Goal: Transaction & Acquisition: Purchase product/service

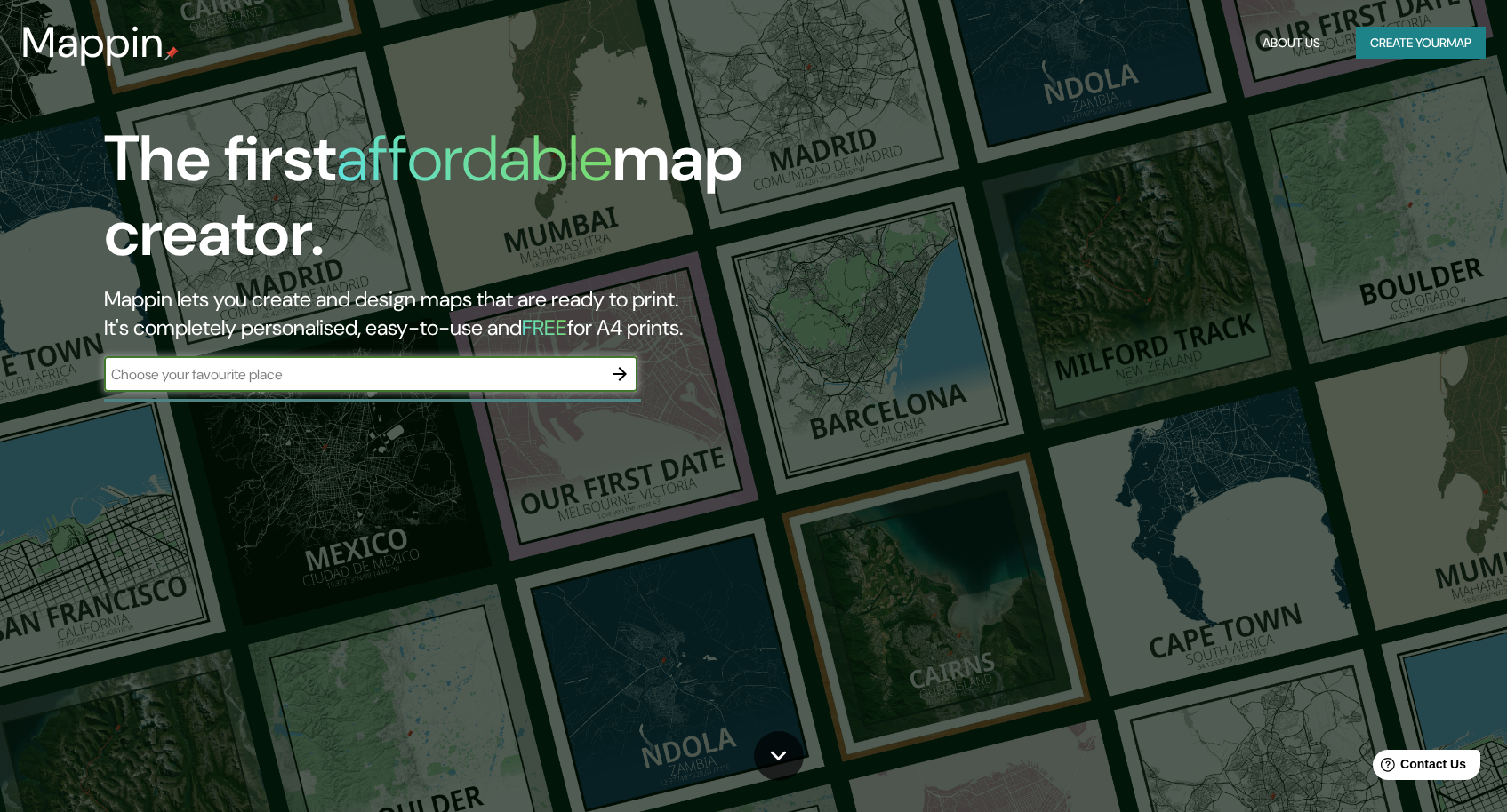
click at [322, 370] on input "text" at bounding box center [352, 374] width 498 height 20
click at [367, 374] on input "text" at bounding box center [352, 374] width 498 height 20
drag, startPoint x: 192, startPoint y: 378, endPoint x: 192, endPoint y: 392, distance: 14.0
click at [166, 387] on div "bodensee ​" at bounding box center [370, 373] width 533 height 36
type input "b"
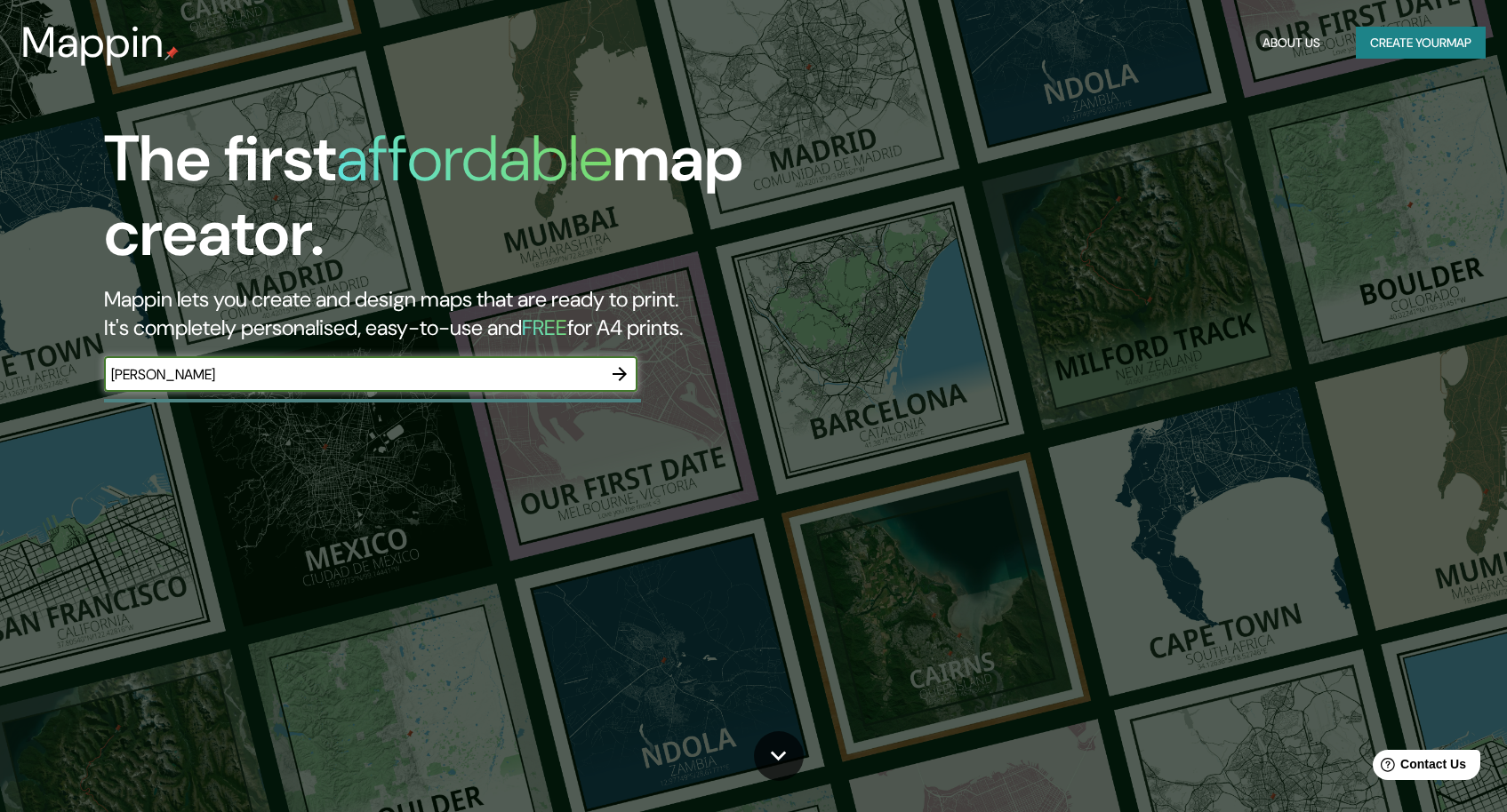
type input "[PERSON_NAME]"
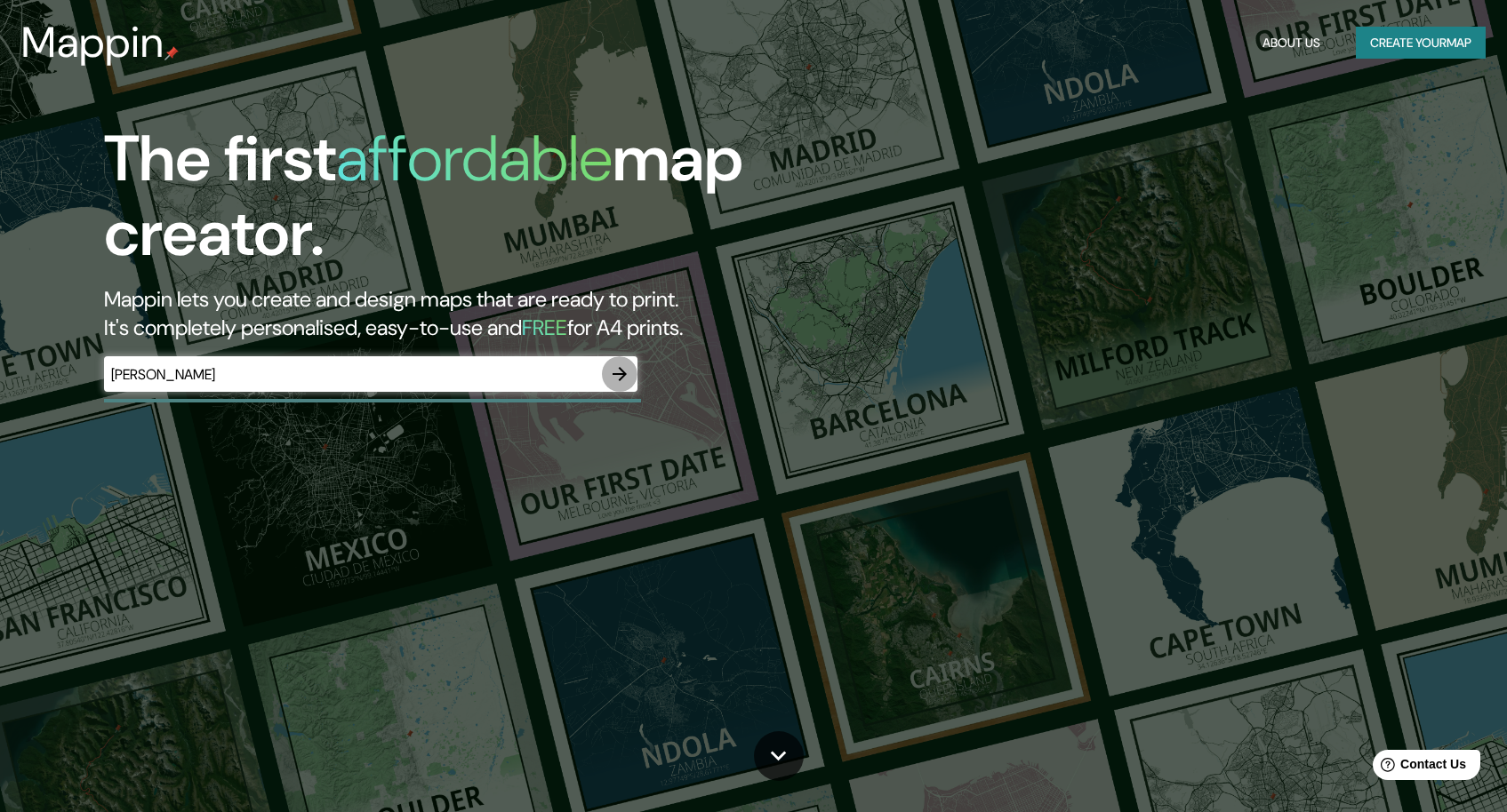
click at [626, 368] on icon "button" at bounding box center [620, 374] width 21 height 21
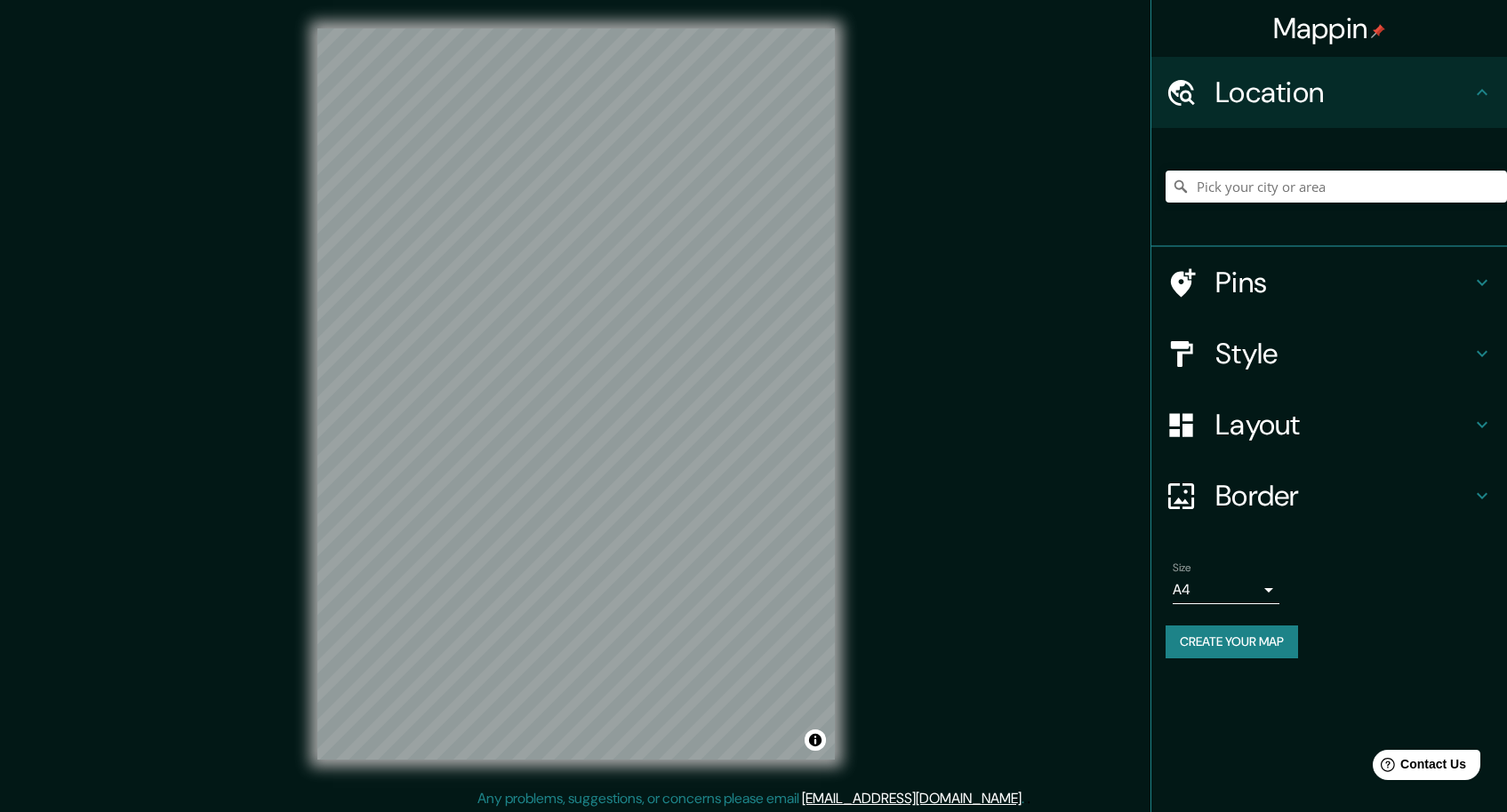
click at [1271, 432] on h4 "Layout" at bounding box center [1343, 424] width 256 height 36
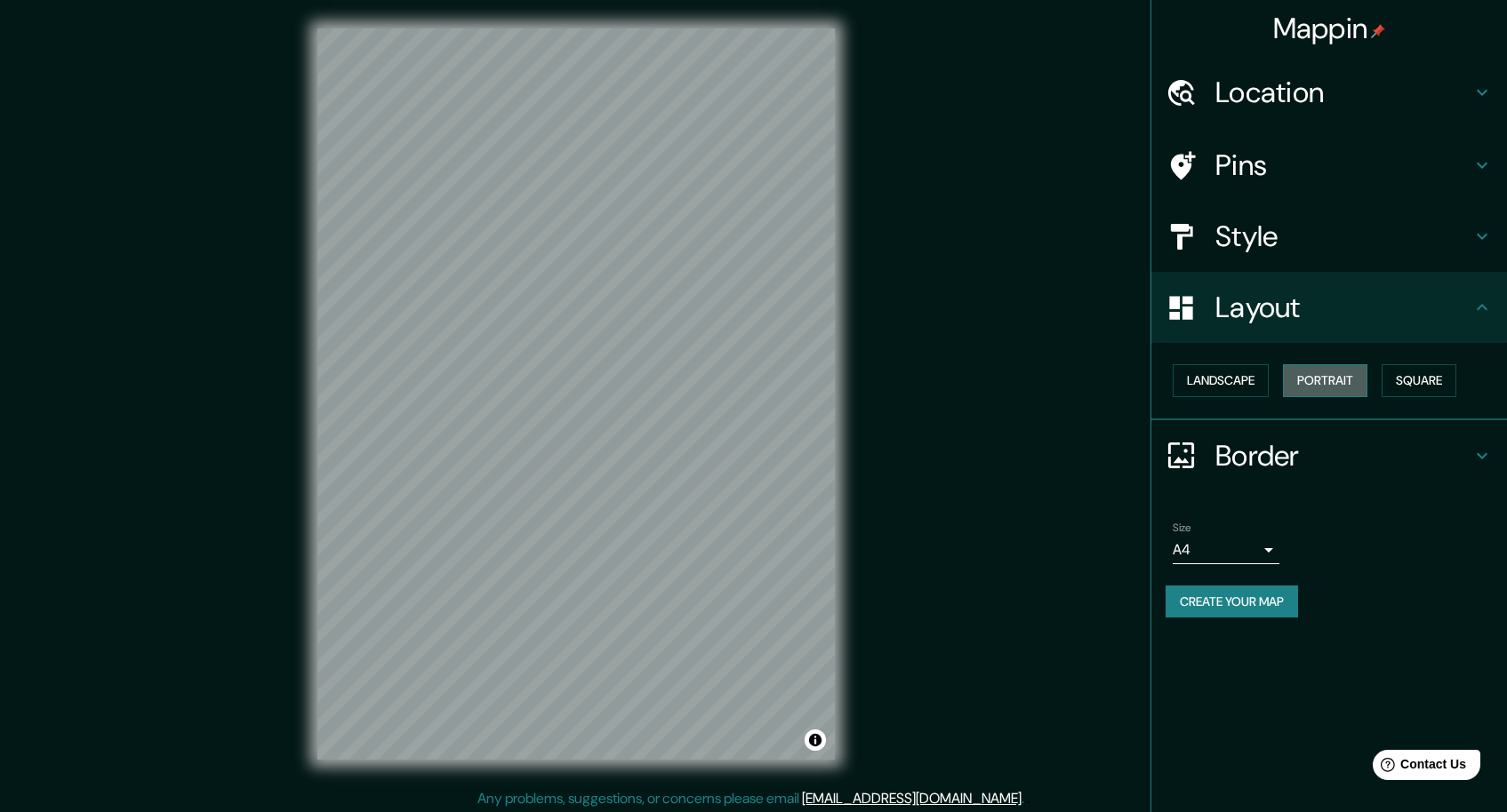
click at [1327, 378] on button "Portrait" at bounding box center [1325, 381] width 85 height 33
click at [1246, 375] on button "Landscape" at bounding box center [1220, 381] width 96 height 33
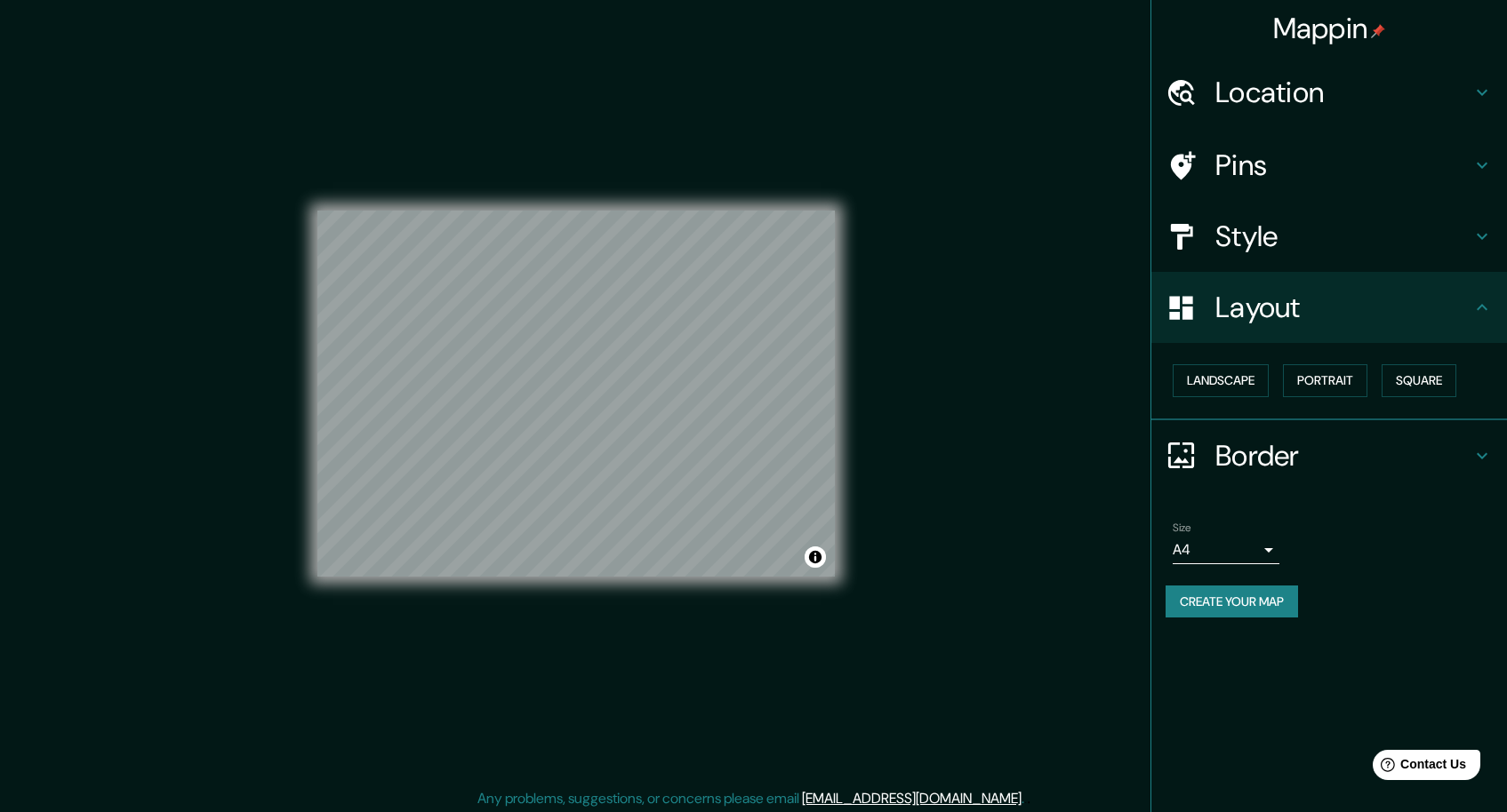
click at [1195, 88] on icon at bounding box center [1181, 92] width 31 height 31
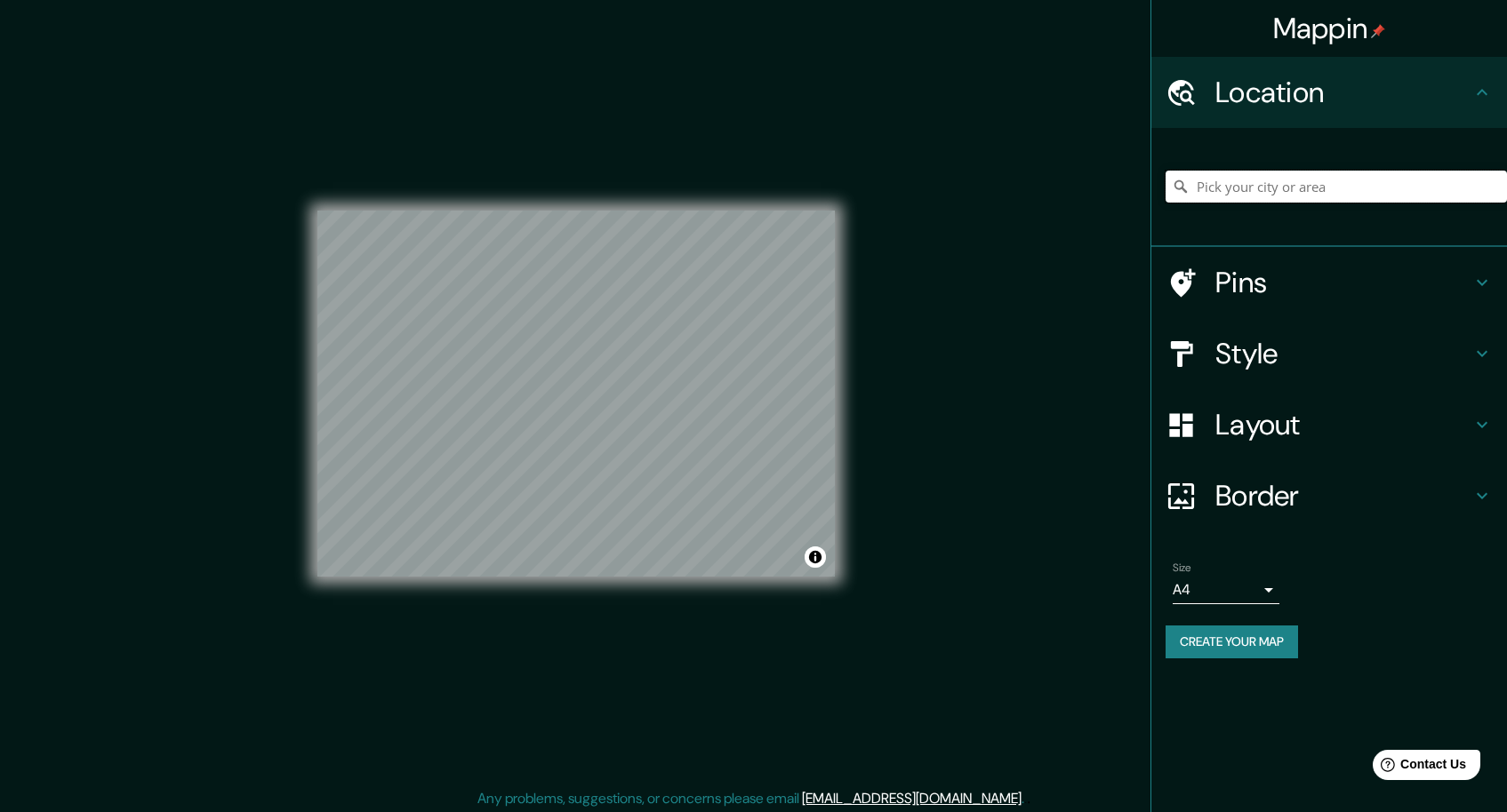
click at [1314, 188] on input "Pick your city or area" at bounding box center [1336, 186] width 342 height 32
type input "W"
click at [1256, 273] on h4 "Pins" at bounding box center [1343, 282] width 256 height 36
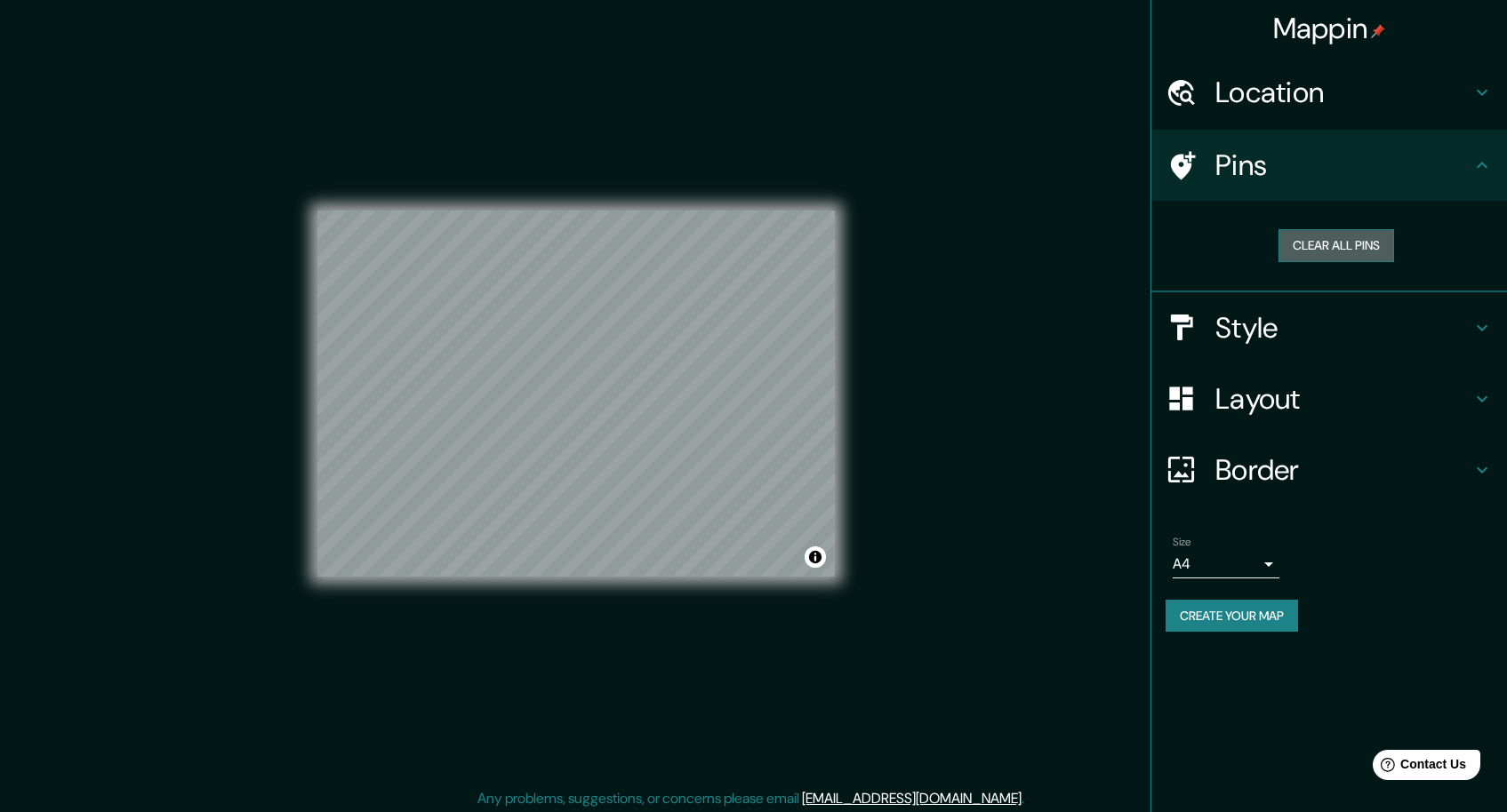
click at [1355, 246] on button "Clear all pins" at bounding box center [1336, 245] width 115 height 33
click at [1186, 165] on icon at bounding box center [1184, 165] width 25 height 29
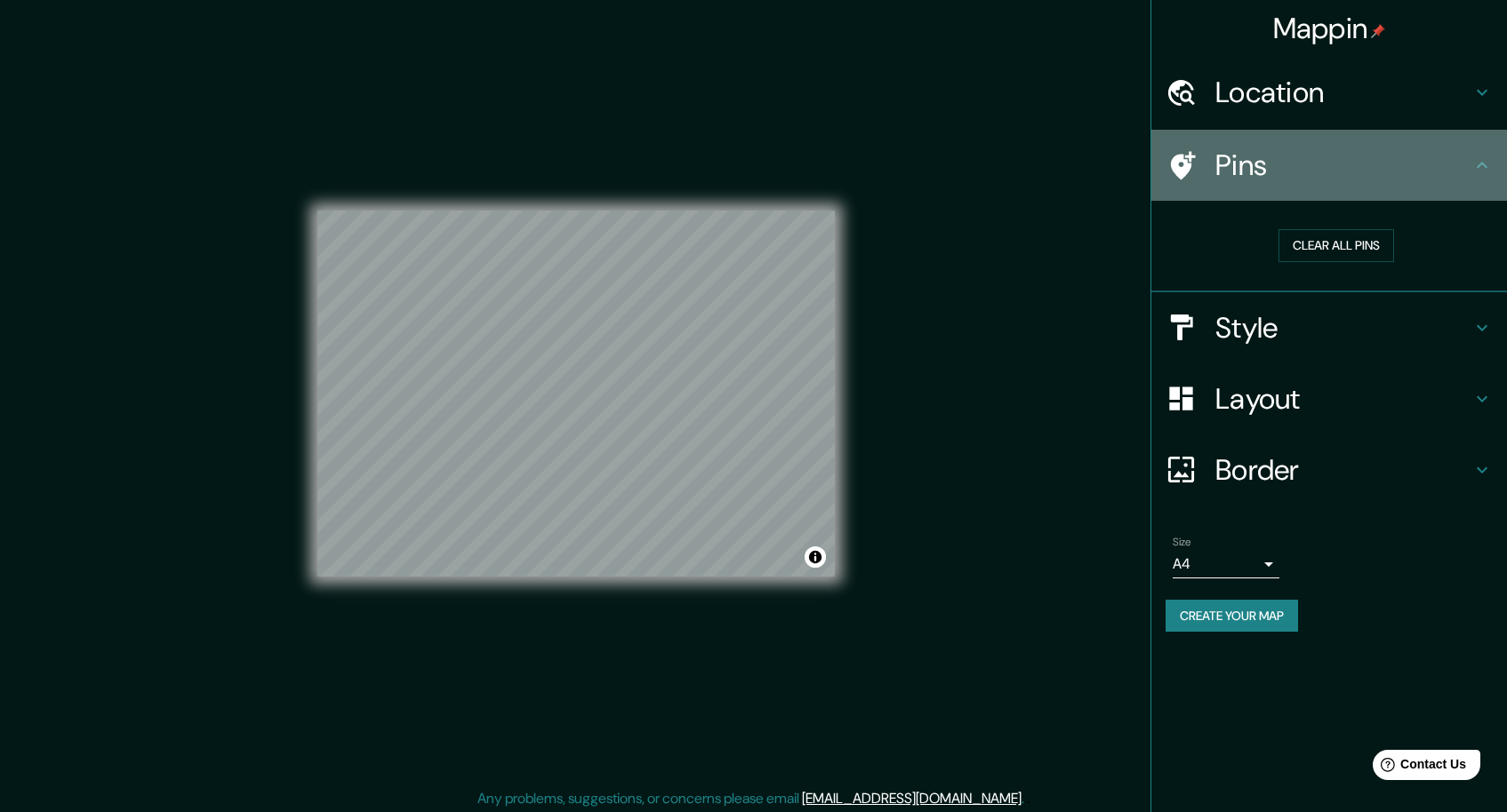
click at [1191, 164] on icon at bounding box center [1184, 165] width 25 height 29
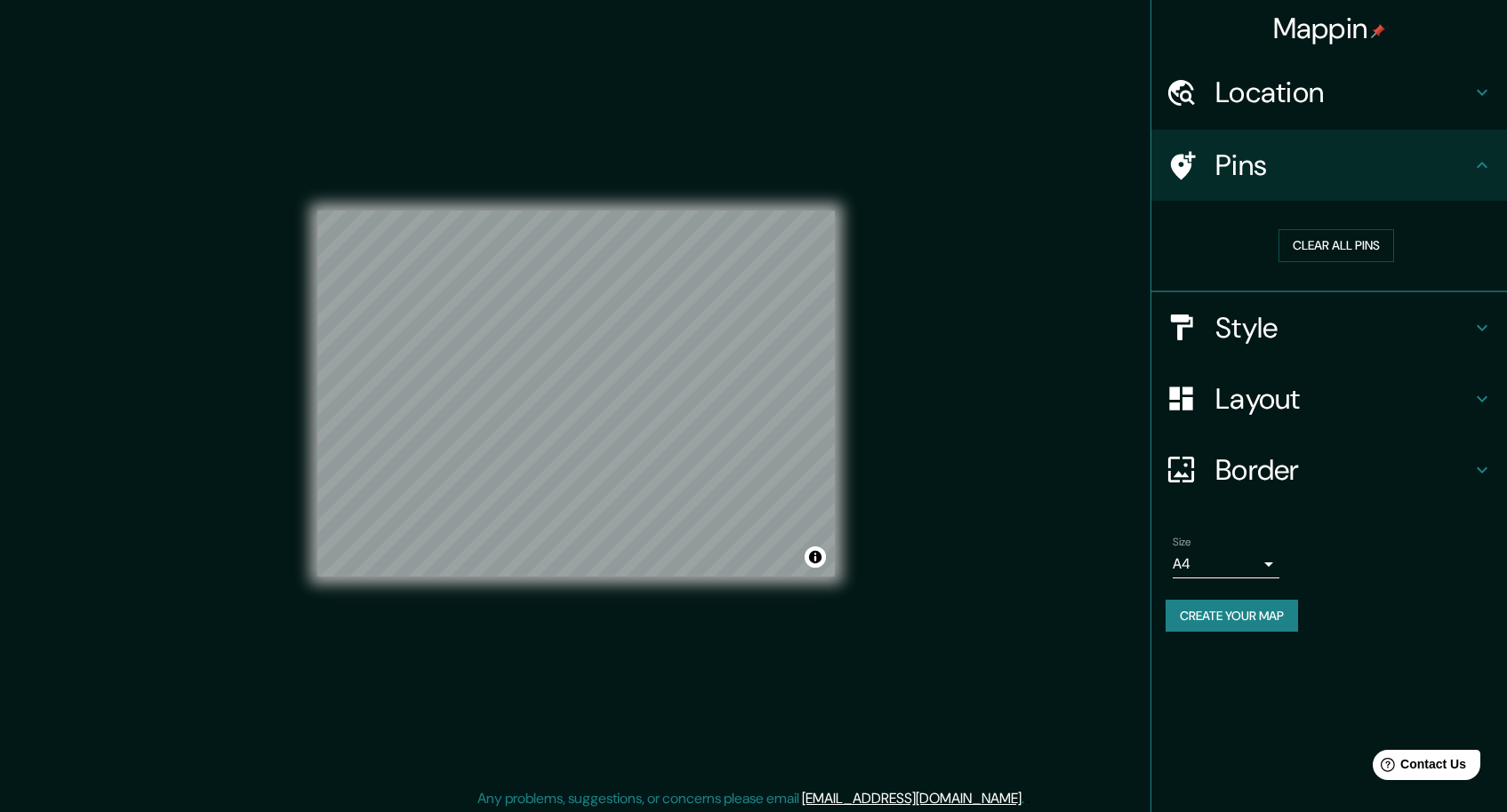
click at [1191, 164] on icon at bounding box center [1184, 165] width 25 height 29
click at [1299, 246] on button "Clear all pins" at bounding box center [1336, 245] width 115 height 33
click at [1255, 97] on h4 "Location" at bounding box center [1343, 92] width 256 height 36
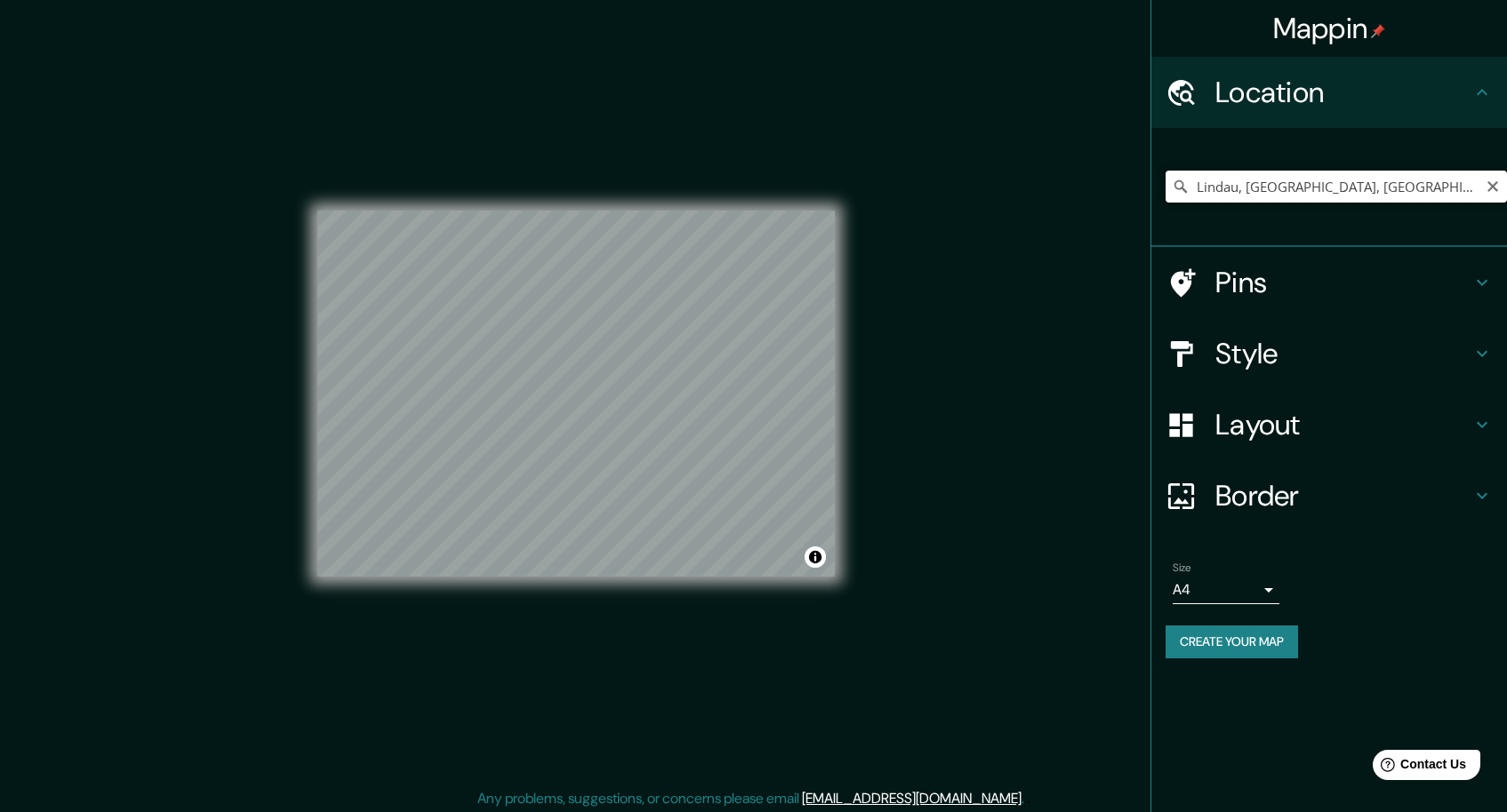
click at [1264, 179] on input "Lindau, [GEOGRAPHIC_DATA], [GEOGRAPHIC_DATA], [GEOGRAPHIC_DATA]" at bounding box center [1336, 186] width 342 height 32
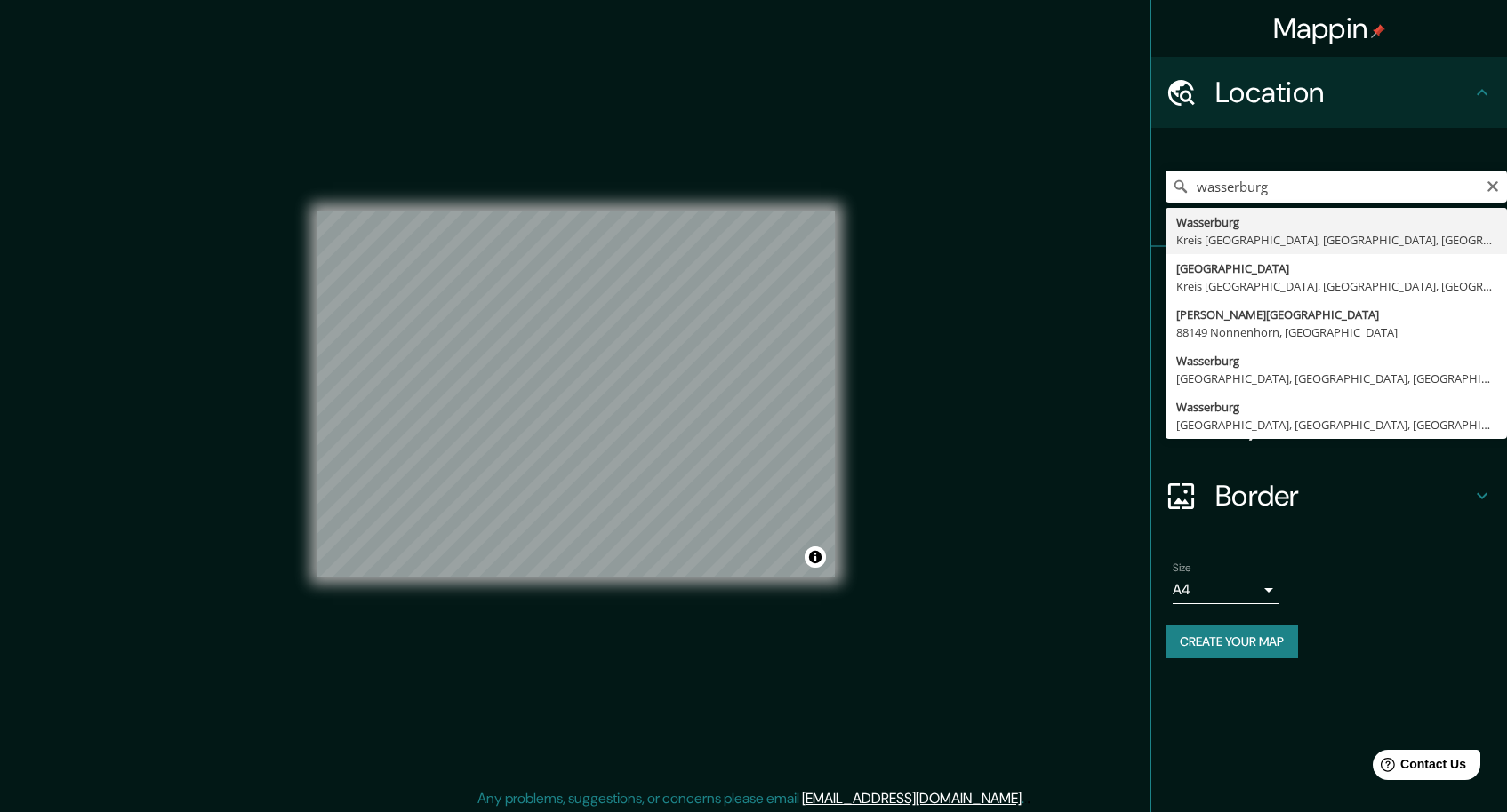
type input "[GEOGRAPHIC_DATA], [GEOGRAPHIC_DATA], [GEOGRAPHIC_DATA], [GEOGRAPHIC_DATA]"
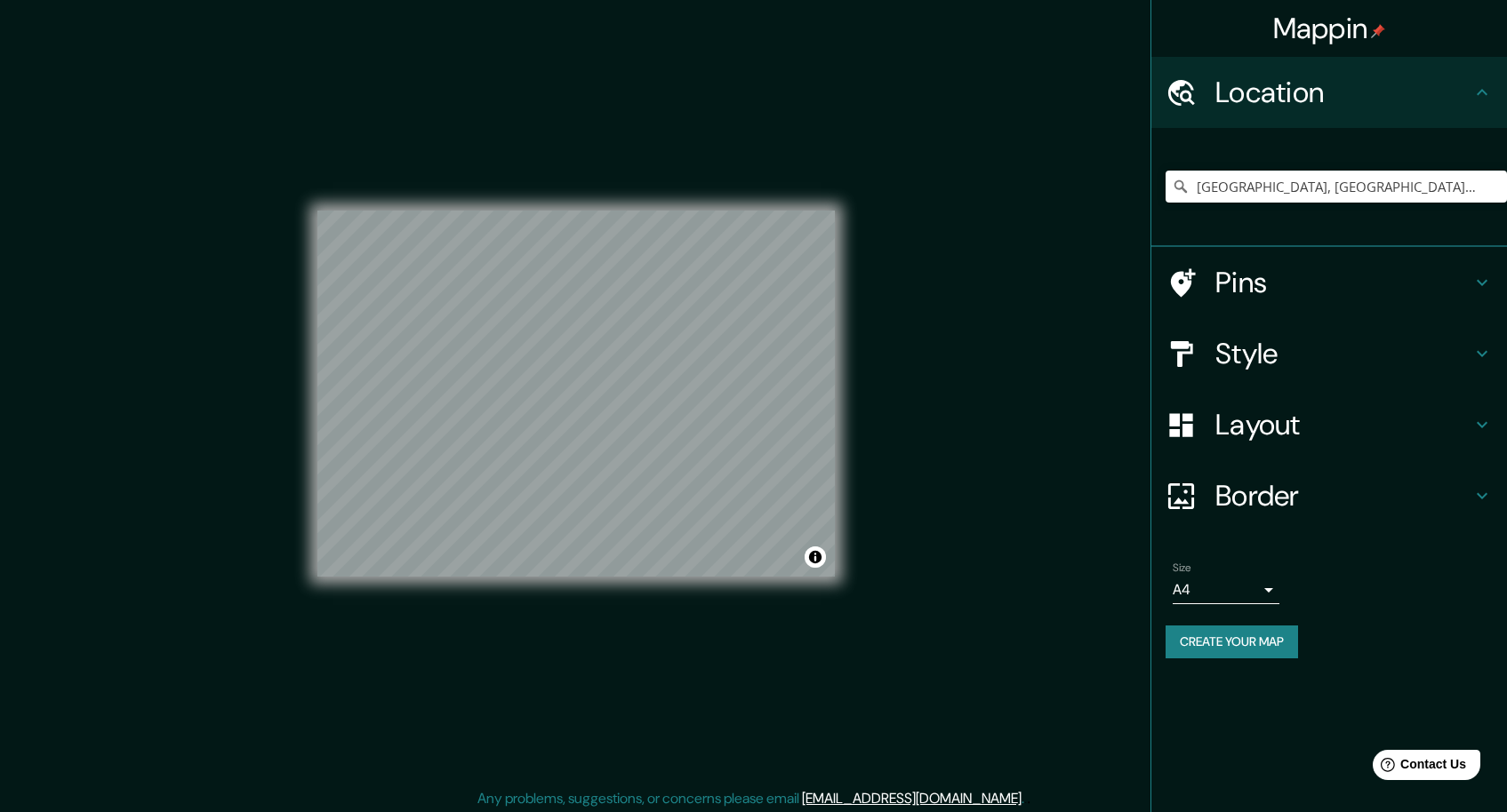
click at [1234, 281] on h4 "Pins" at bounding box center [1343, 282] width 256 height 36
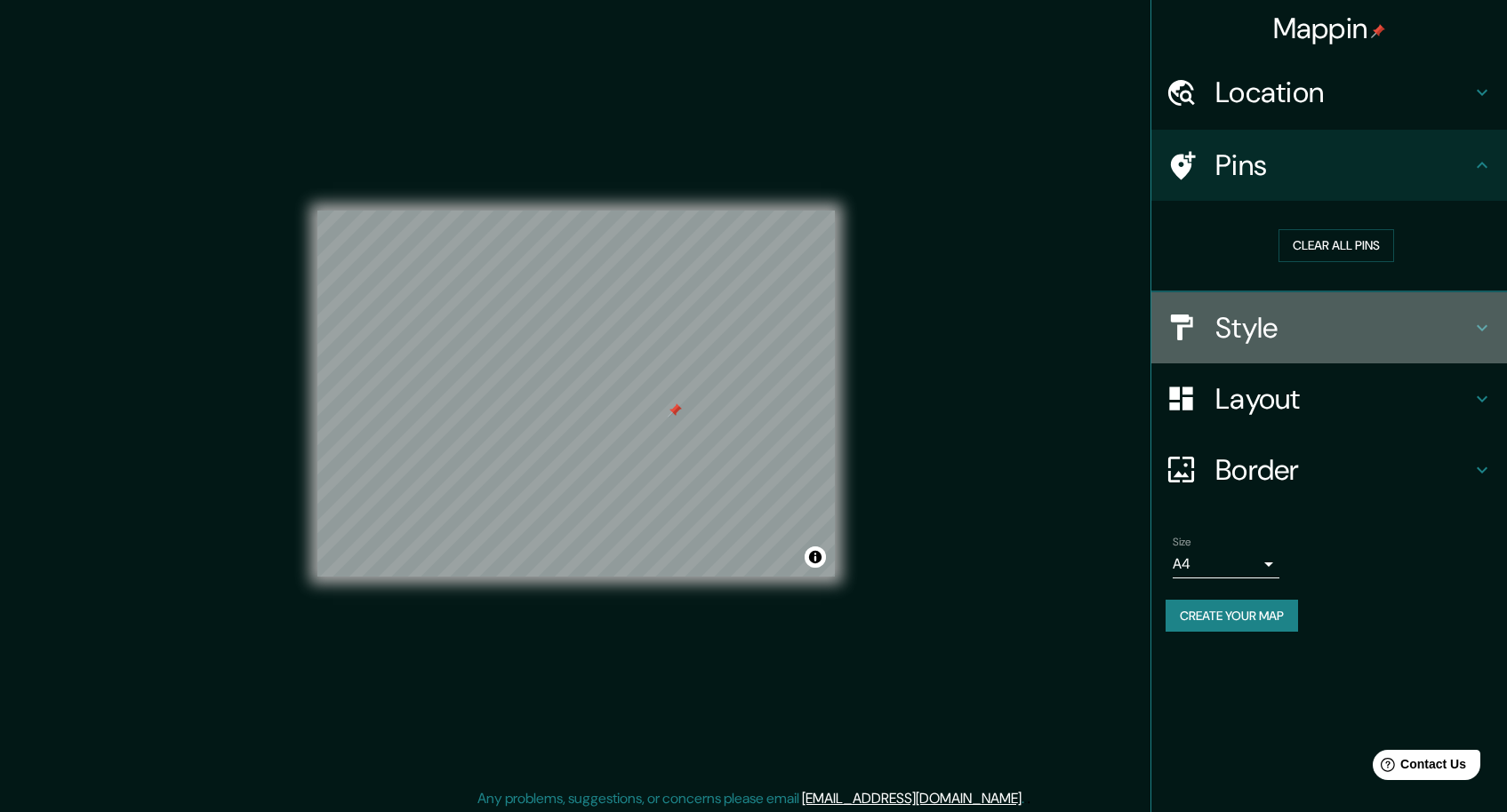
click at [1255, 330] on h4 "Style" at bounding box center [1343, 327] width 256 height 36
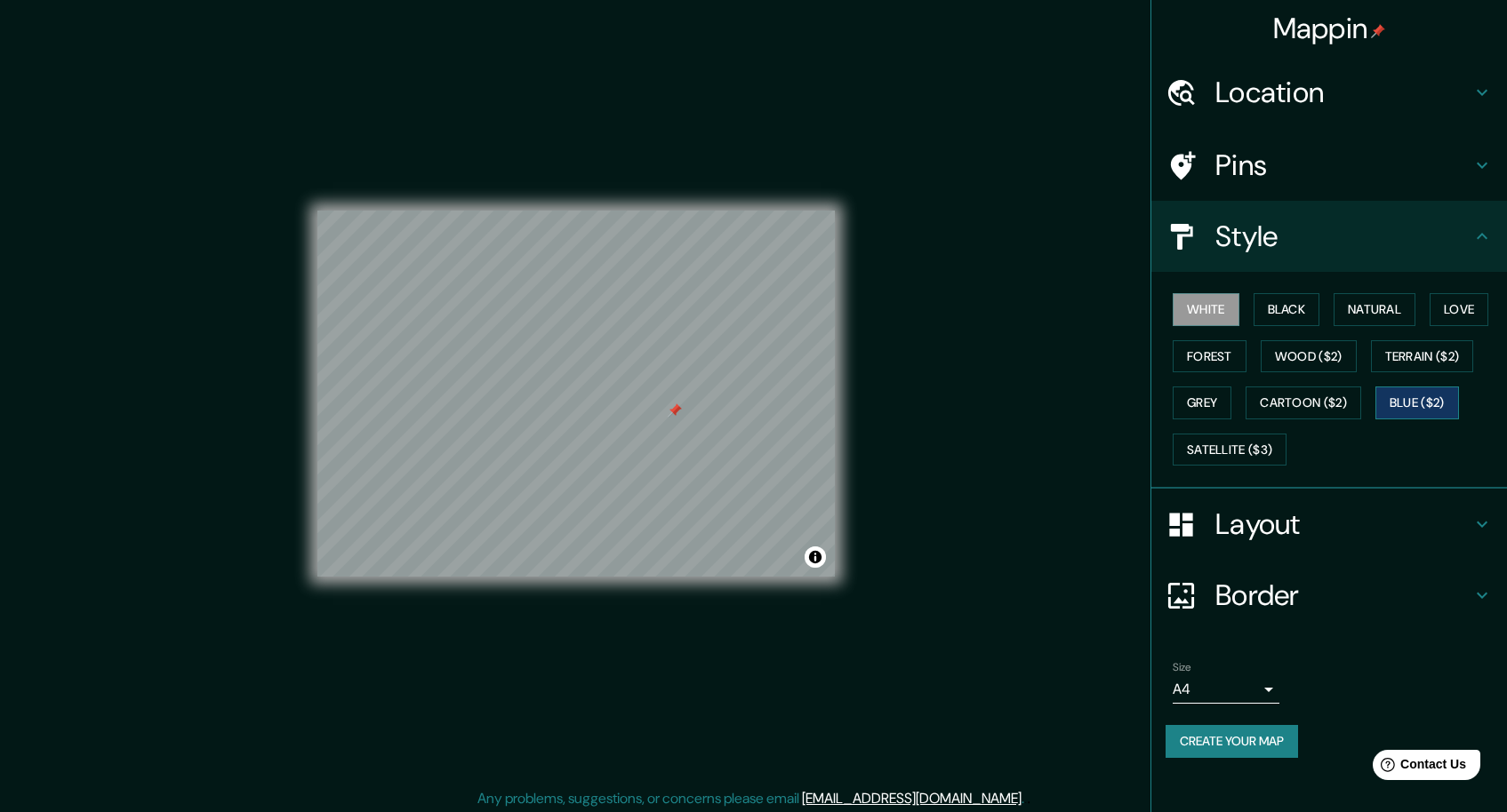
click at [1437, 400] on button "Blue ($2)" at bounding box center [1417, 403] width 84 height 33
click at [1249, 449] on button "Satellite ($3)" at bounding box center [1229, 450] width 114 height 33
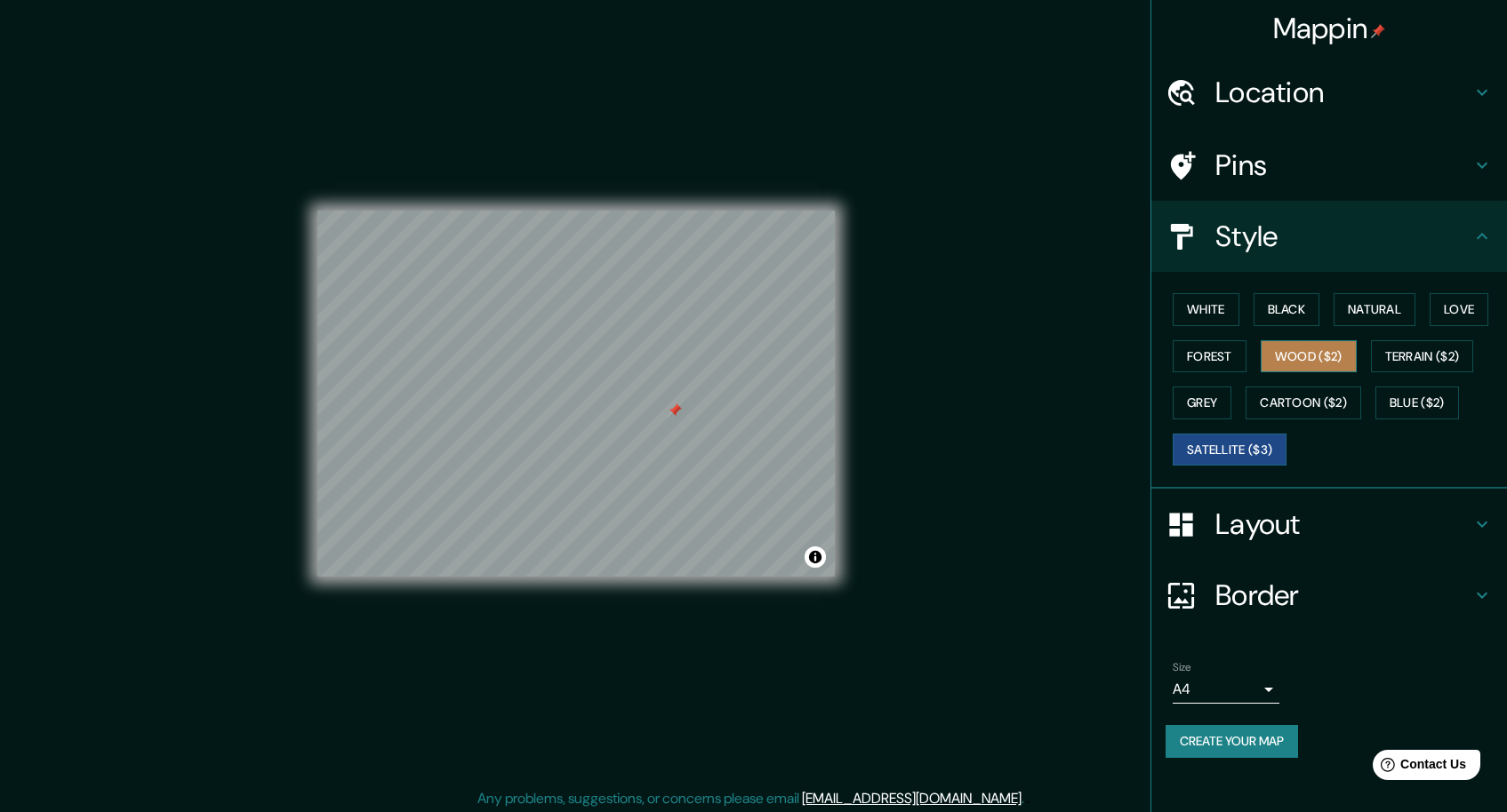
click at [1303, 363] on button "Wood ($2)" at bounding box center [1309, 357] width 96 height 33
click at [1305, 306] on button "Black" at bounding box center [1286, 310] width 66 height 33
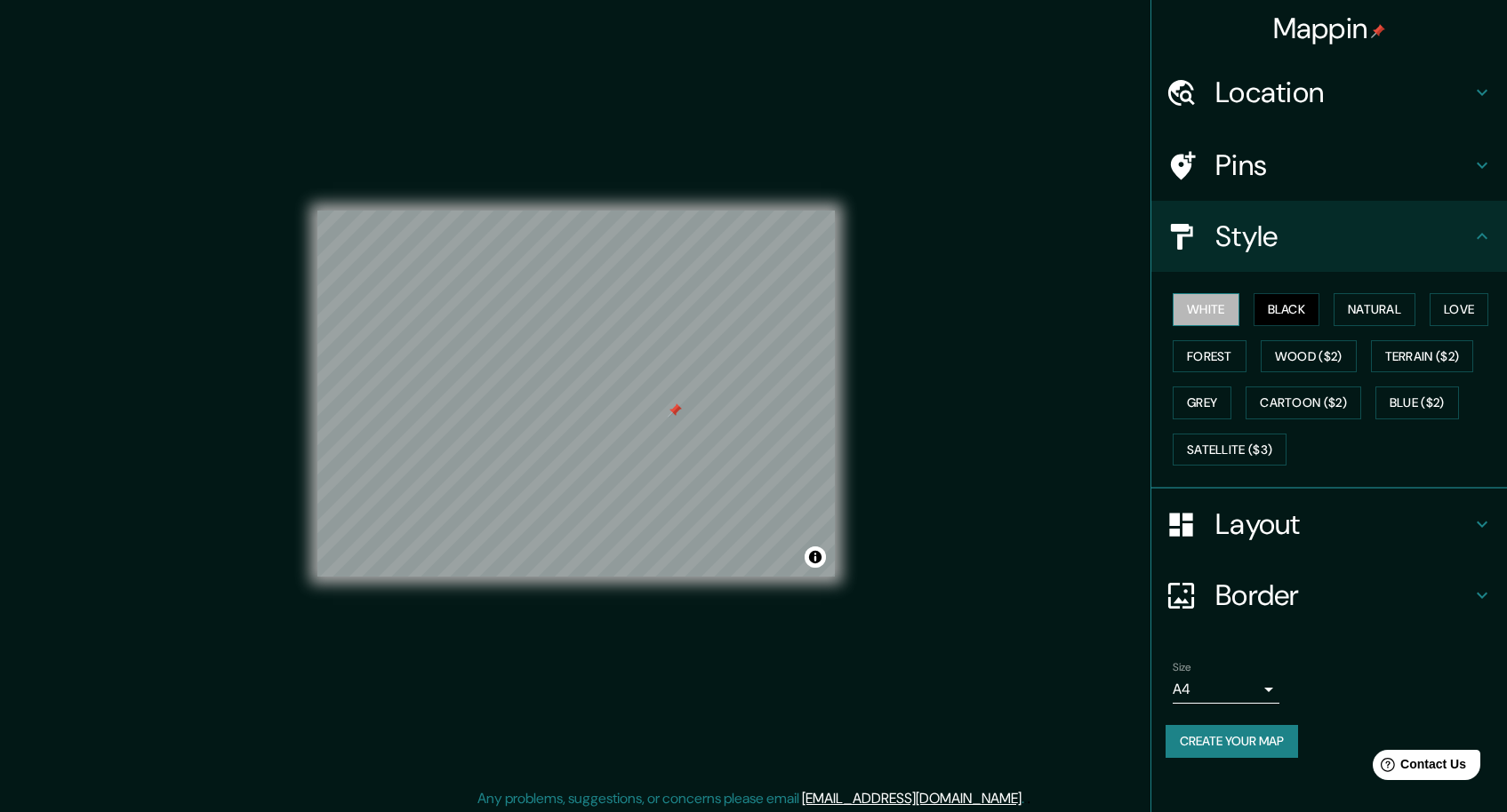
click at [1203, 309] on button "White" at bounding box center [1205, 310] width 66 height 33
click at [1384, 309] on button "Natural" at bounding box center [1374, 310] width 82 height 33
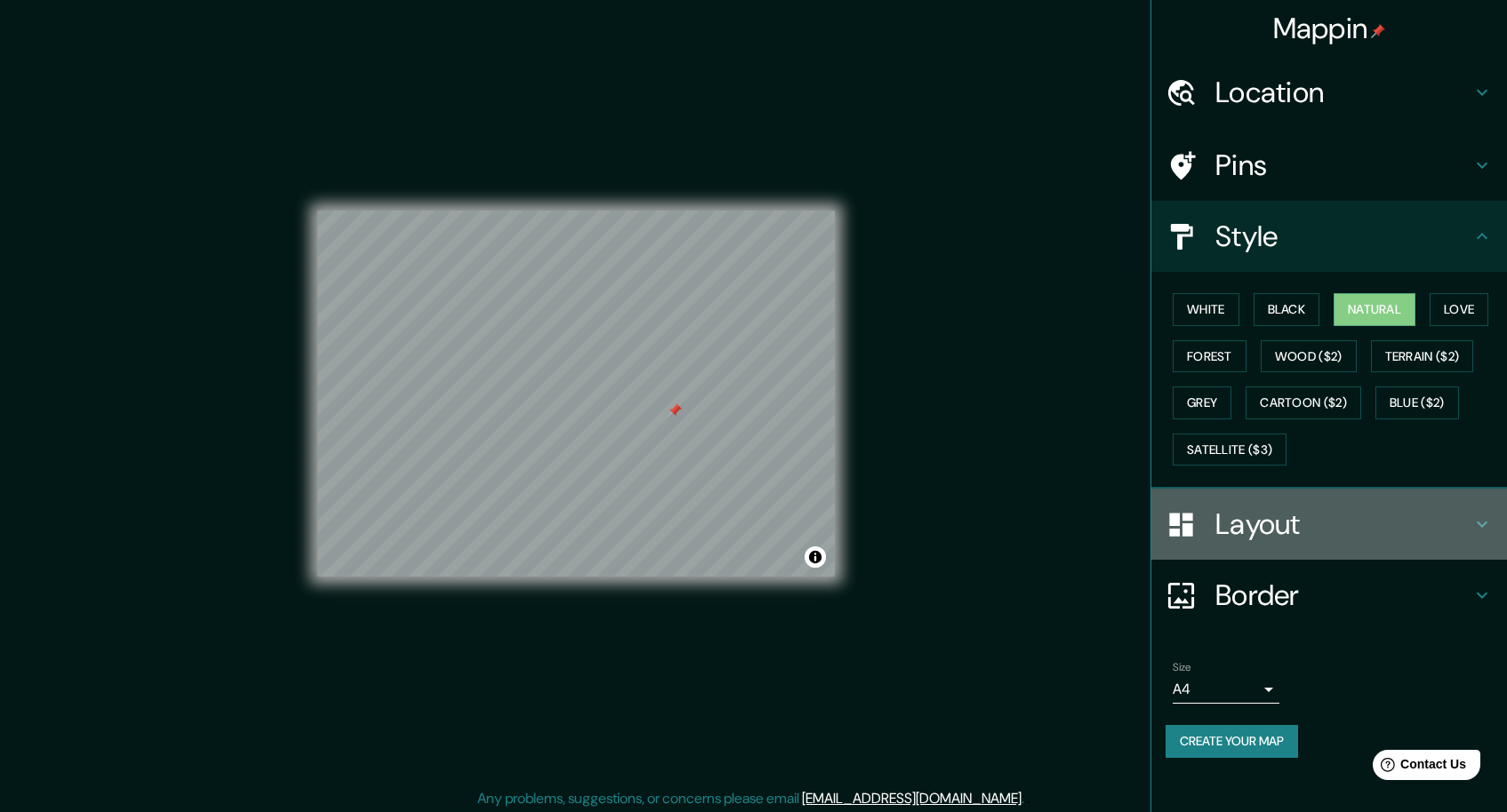
click at [1267, 510] on h4 "Layout" at bounding box center [1343, 524] width 256 height 36
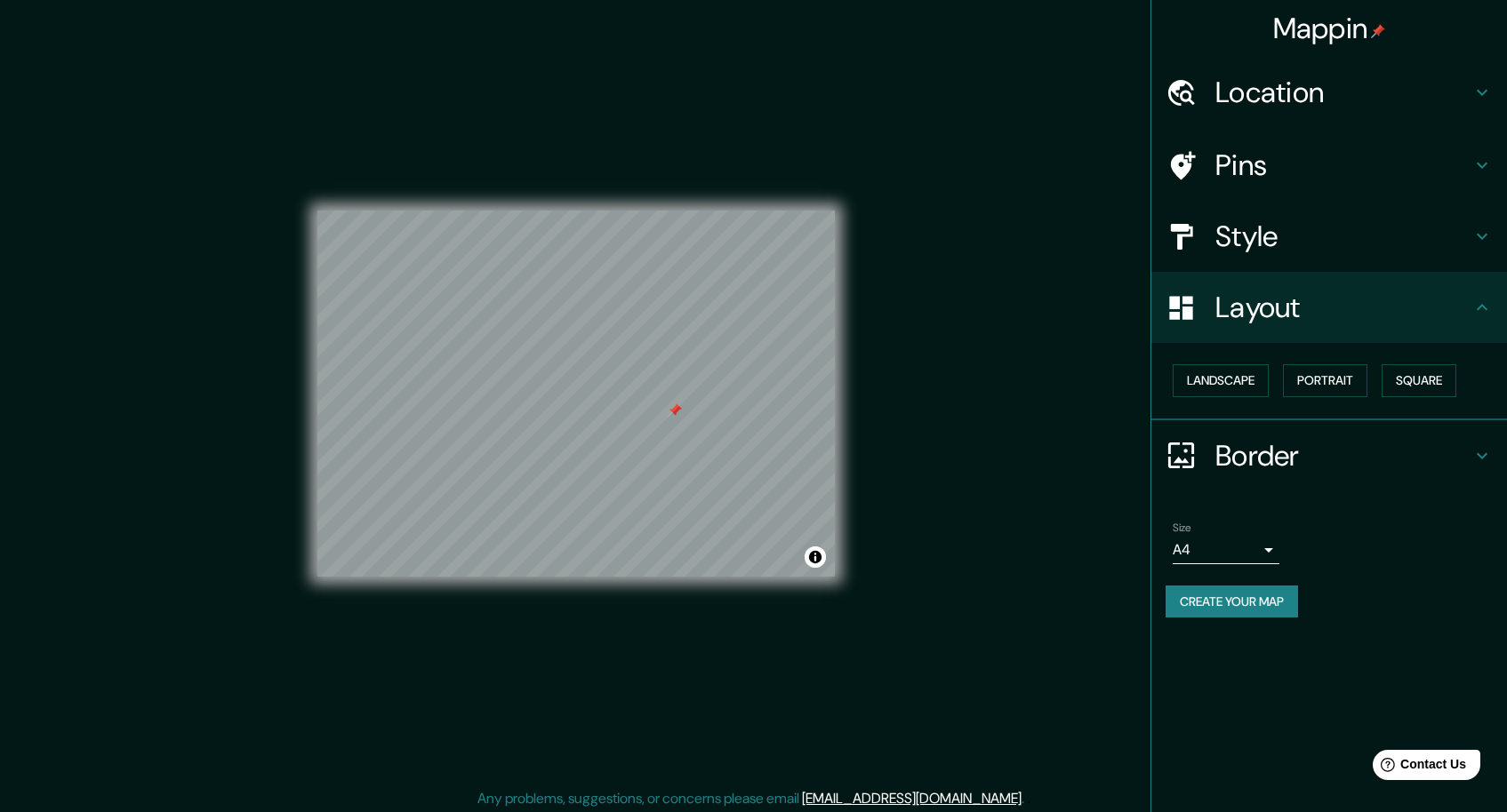
click at [1251, 474] on div "Border" at bounding box center [1328, 456] width 355 height 71
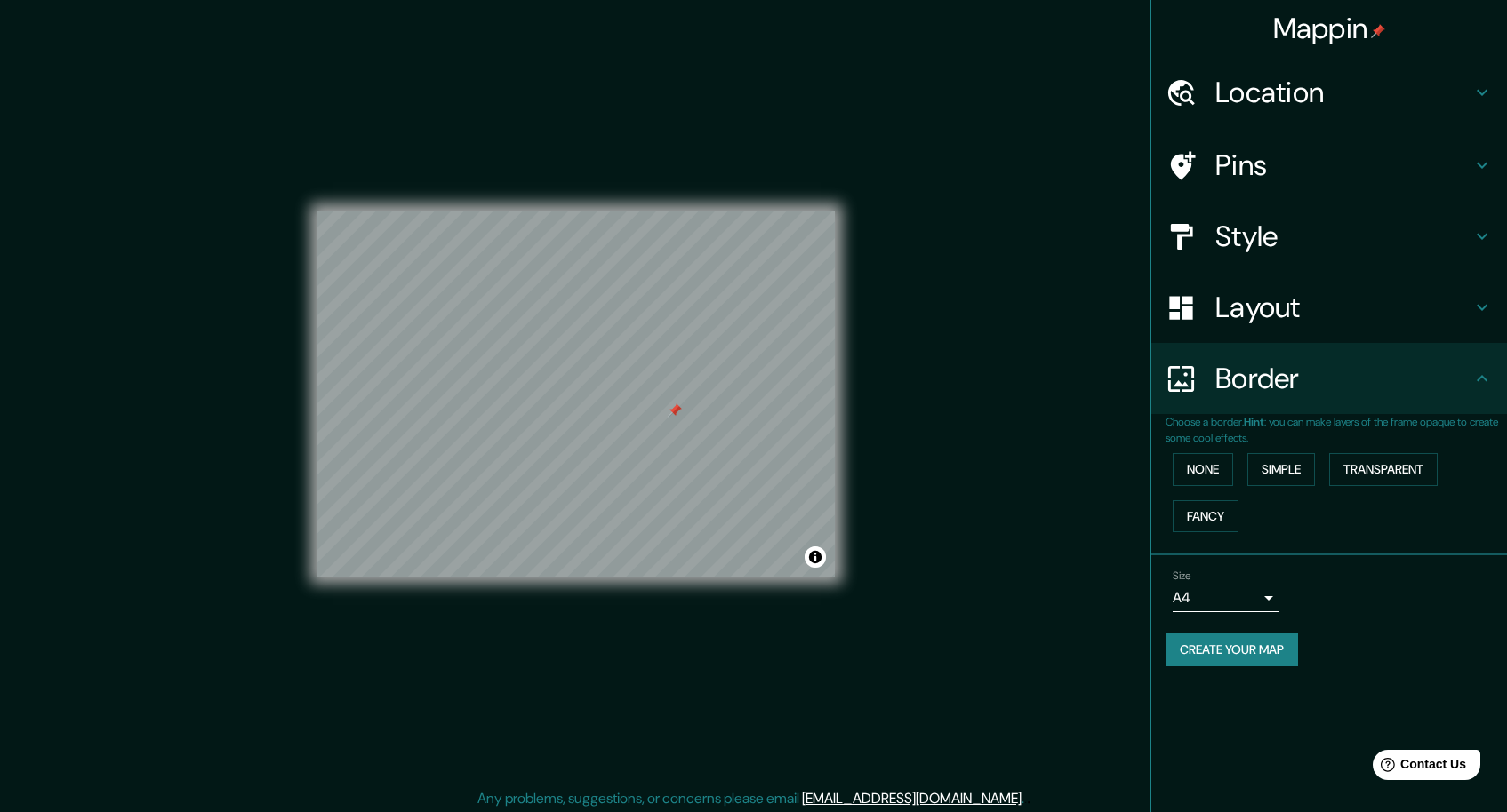
click at [994, 521] on div "Mappin Location [GEOGRAPHIC_DATA], [GEOGRAPHIC_DATA], [GEOGRAPHIC_DATA], [GEOGR…" at bounding box center [754, 408] width 1507 height 817
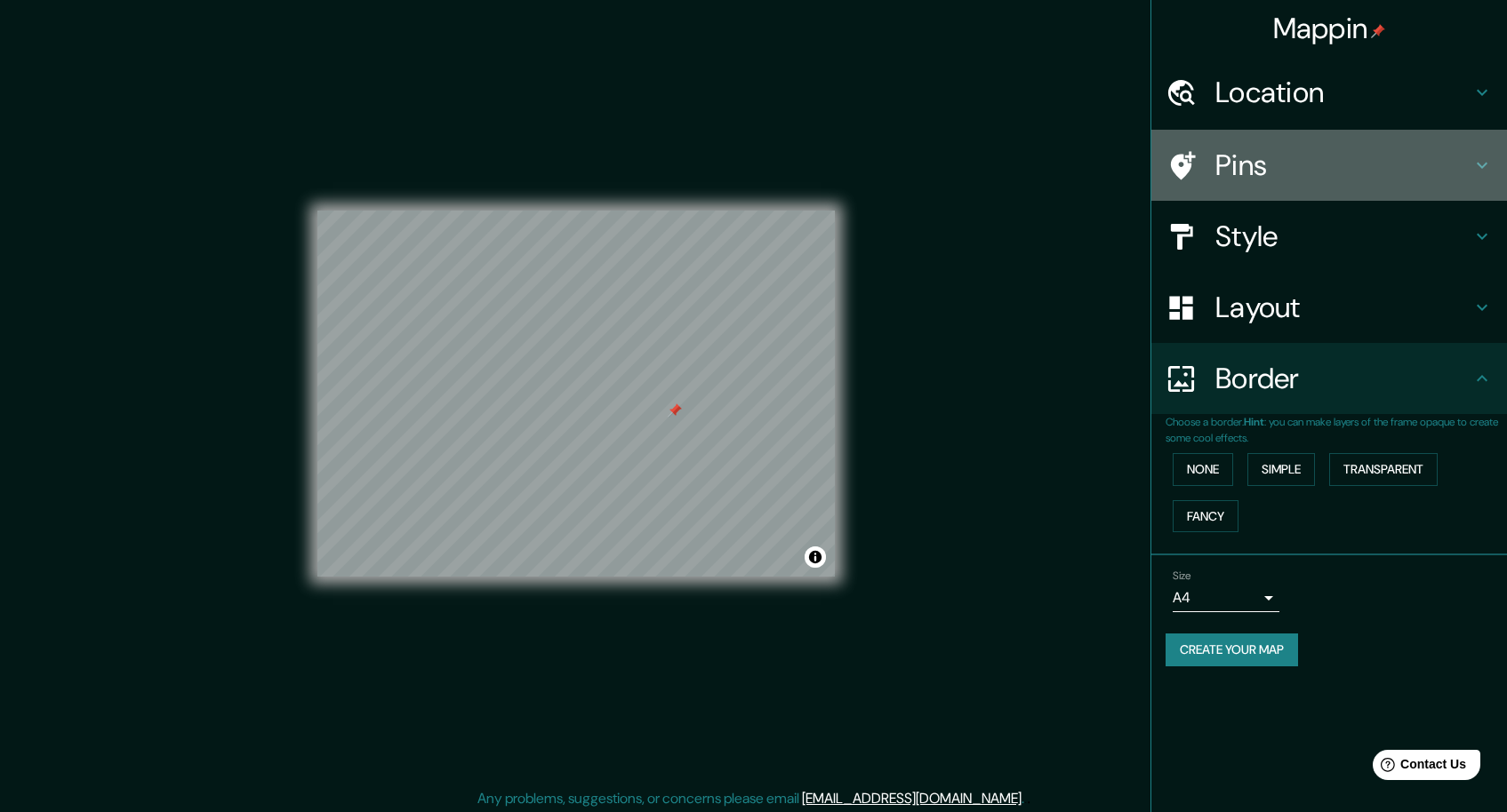
click at [1235, 172] on h4 "Pins" at bounding box center [1343, 165] width 256 height 36
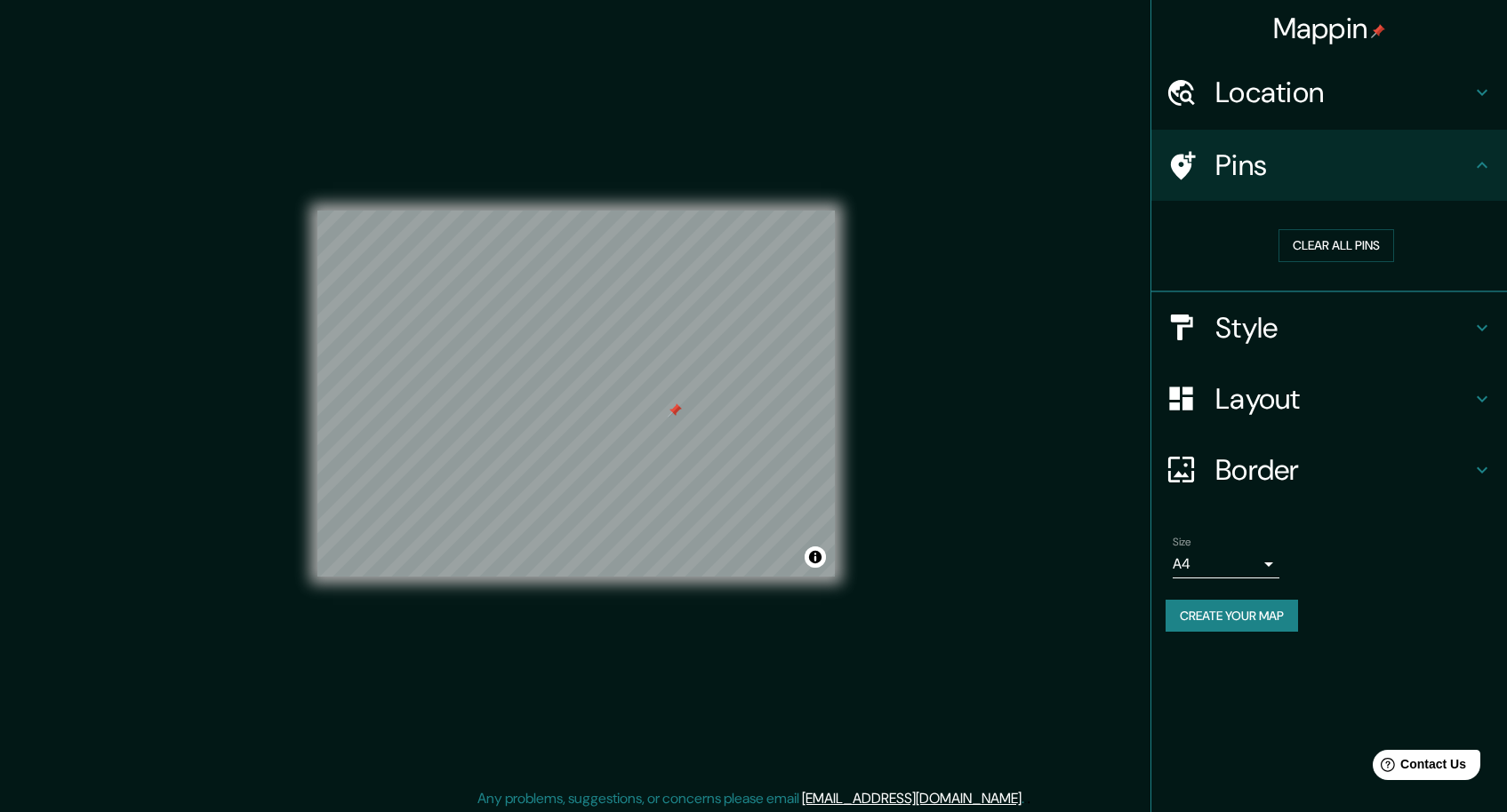
click at [1256, 96] on h4 "Location" at bounding box center [1343, 92] width 256 height 36
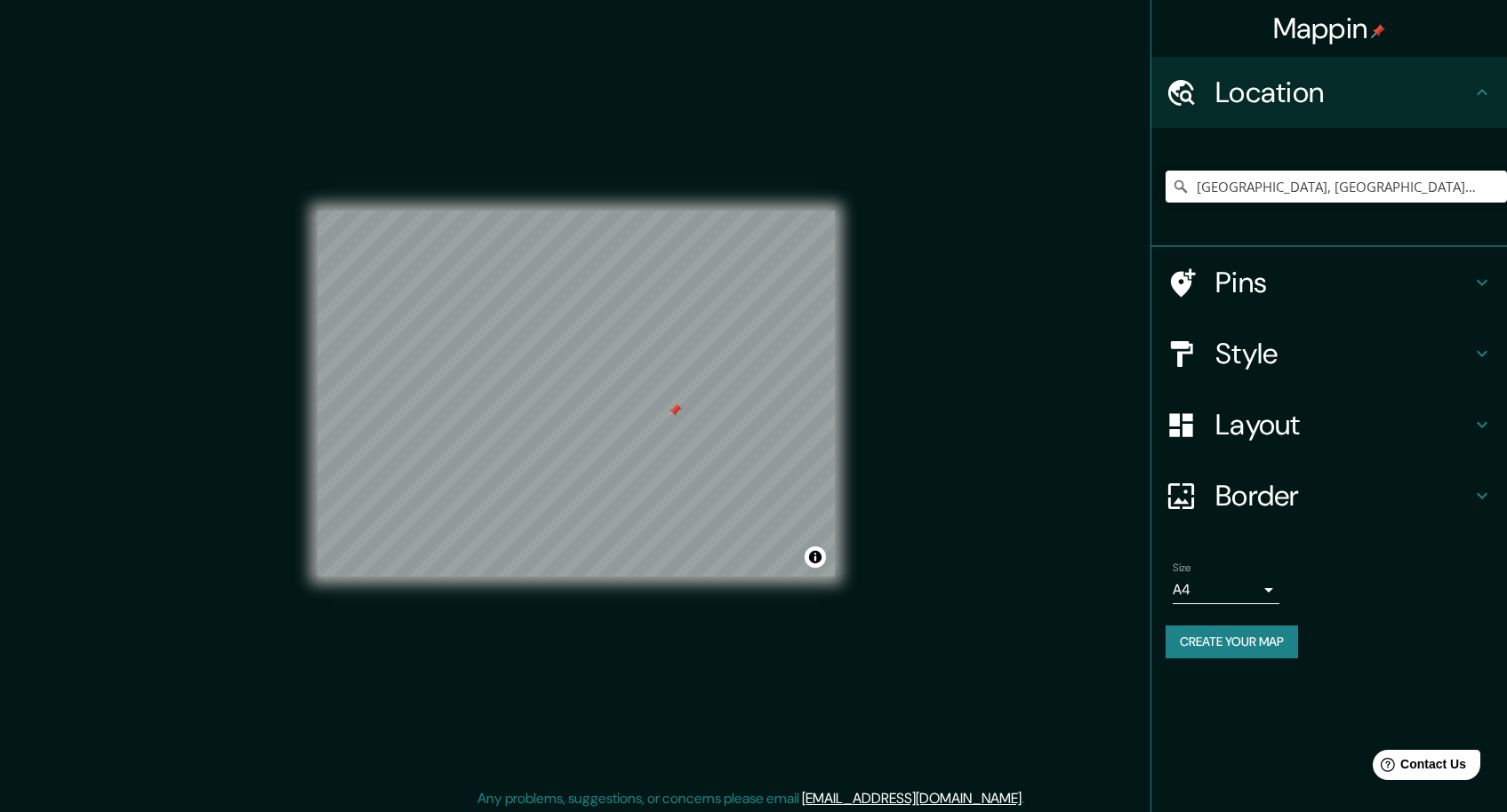
click at [1245, 639] on button "Create your map" at bounding box center [1232, 642] width 133 height 33
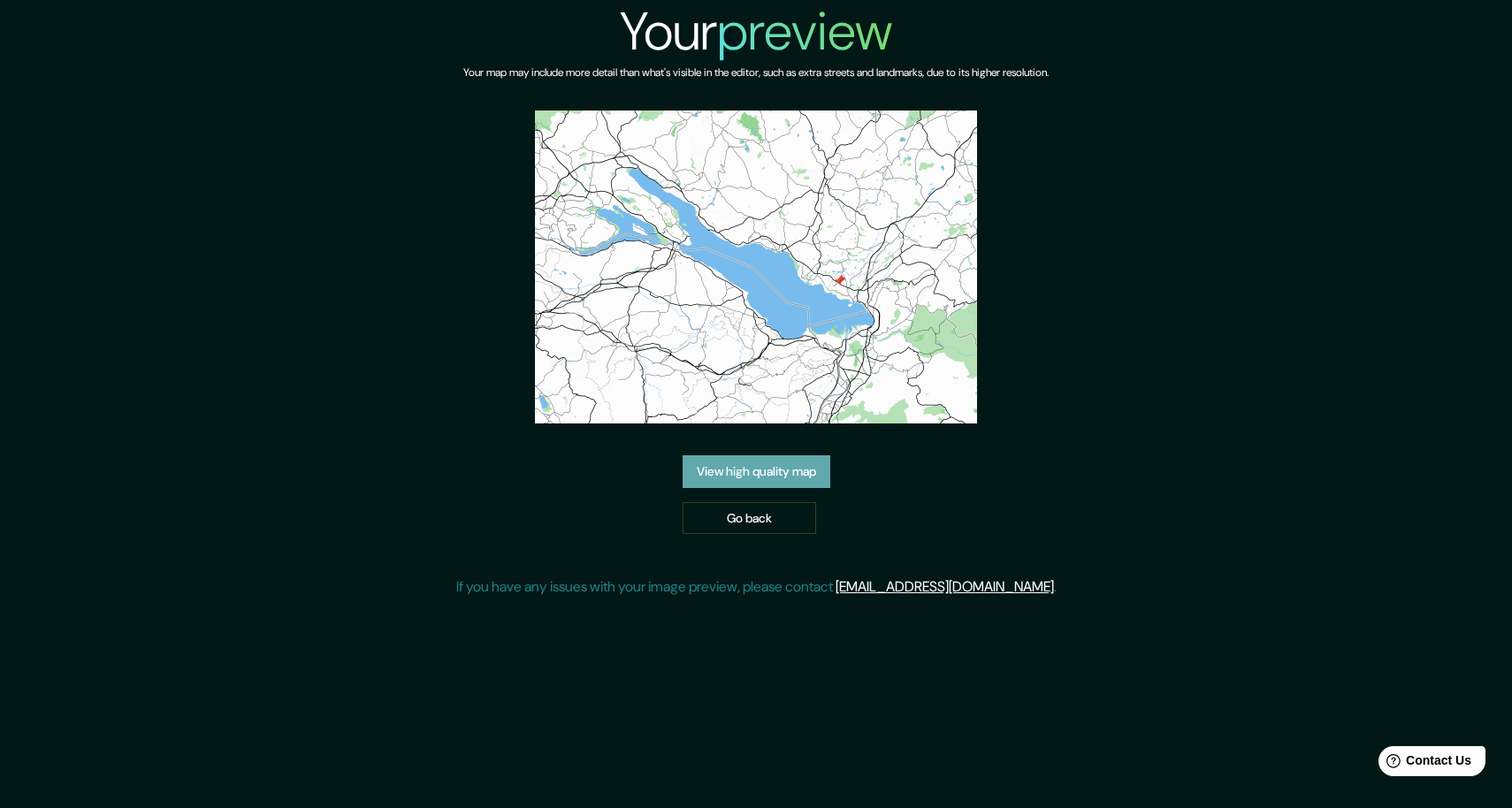
click at [789, 470] on link "View high quality map" at bounding box center [756, 472] width 147 height 33
